Goal: Transaction & Acquisition: Download file/media

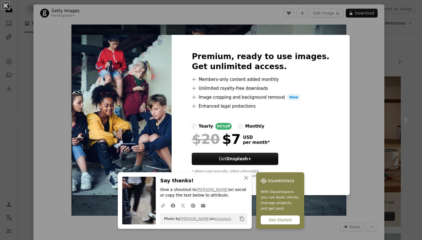
click at [6, 7] on button "An X shape" at bounding box center [5, 5] width 7 height 7
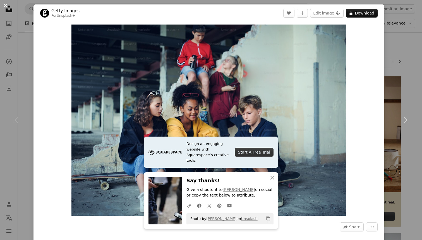
click at [4, 4] on button "An X shape" at bounding box center [5, 5] width 7 height 7
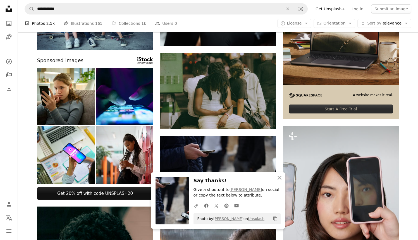
scroll to position [169, 0]
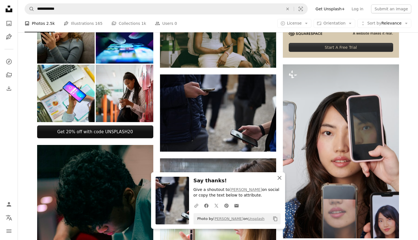
click at [279, 179] on icon "An X shape" at bounding box center [279, 178] width 7 height 7
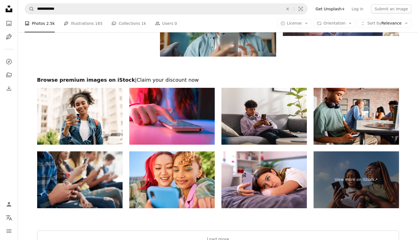
scroll to position [866, 0]
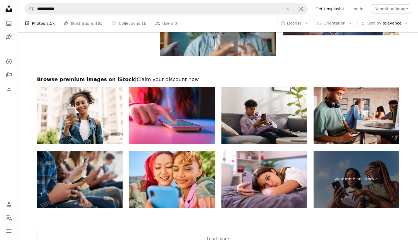
click at [92, 172] on img at bounding box center [79, 179] width 85 height 57
